Goal: Book appointment/travel/reservation

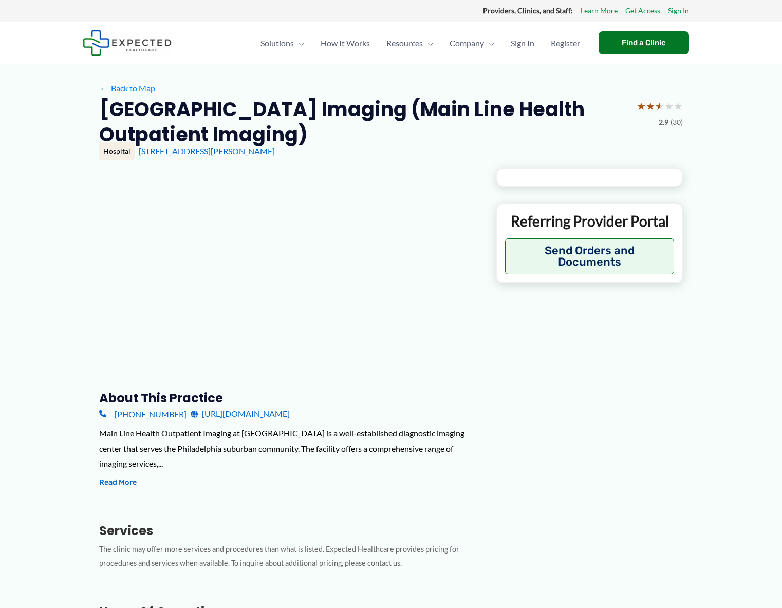
type input "**********"
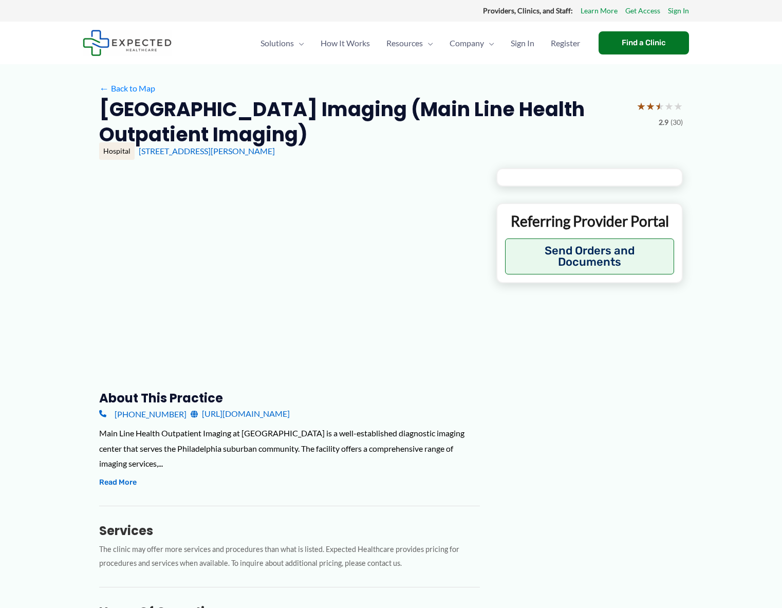
type input "**********"
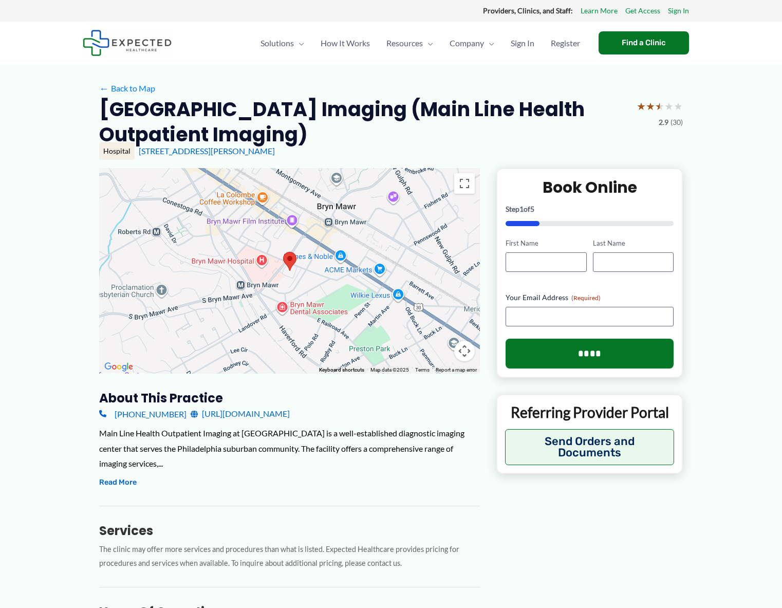
click at [283, 252] on area at bounding box center [283, 252] width 0 height 0
